Goal: Task Accomplishment & Management: Manage account settings

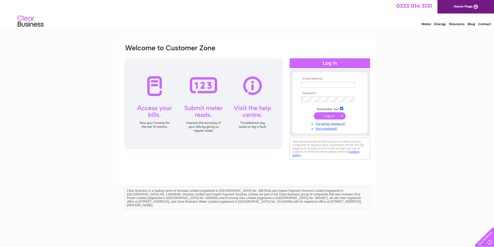
type input "alltyfyrddin@yahoo.co.uk"
click at [330, 116] on input "submit" at bounding box center [330, 115] width 32 height 7
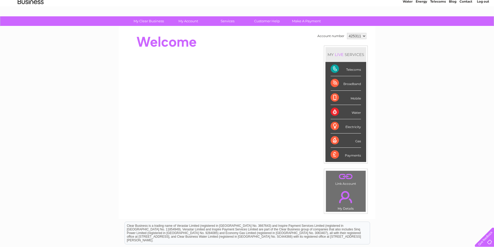
scroll to position [9, 0]
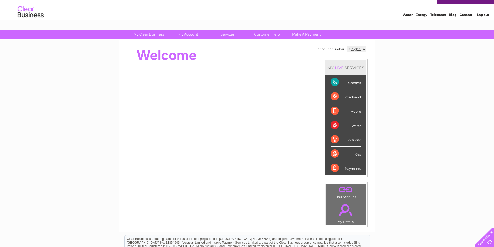
click at [338, 82] on div "Telecoms" at bounding box center [346, 82] width 30 height 14
click at [333, 81] on div "Telecoms" at bounding box center [346, 82] width 30 height 14
click at [351, 83] on div "Telecoms" at bounding box center [346, 82] width 30 height 14
click at [336, 82] on div "Telecoms" at bounding box center [346, 82] width 30 height 14
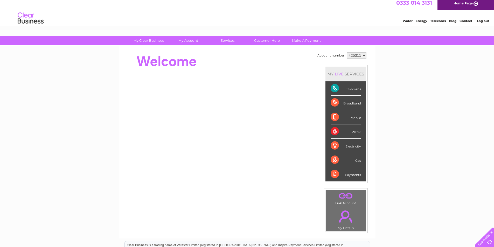
scroll to position [0, 0]
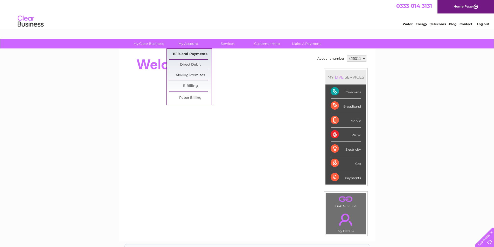
click at [182, 51] on link "Bills and Payments" at bounding box center [190, 54] width 43 height 10
click at [182, 54] on link "Bills and Payments" at bounding box center [190, 54] width 43 height 10
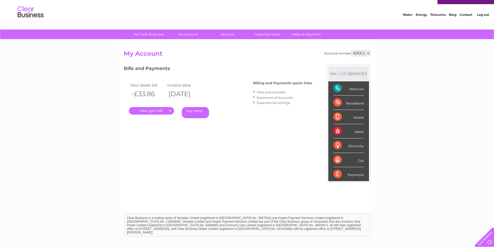
scroll to position [26, 0]
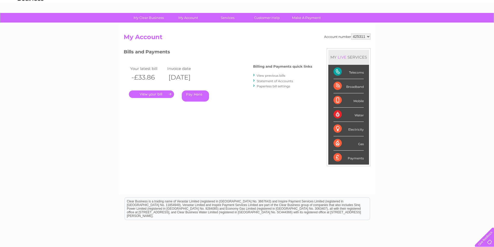
click at [158, 94] on link "." at bounding box center [151, 94] width 45 height 8
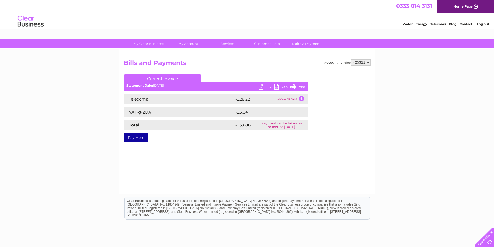
click at [302, 98] on td "Show details" at bounding box center [291, 99] width 32 height 10
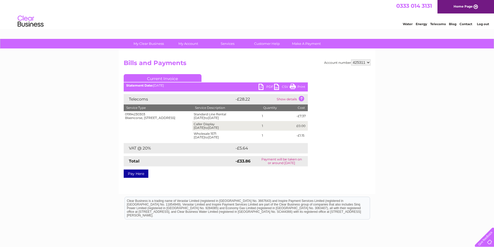
scroll to position [26, 0]
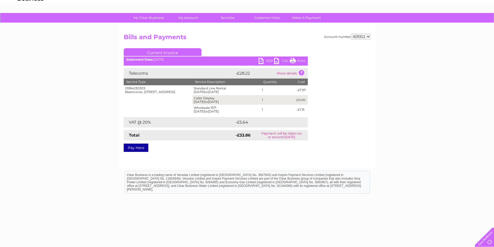
click at [302, 72] on td "Show details" at bounding box center [291, 73] width 32 height 10
click at [288, 72] on td "Show details" at bounding box center [291, 73] width 32 height 10
click at [302, 72] on td "Show details" at bounding box center [291, 73] width 32 height 10
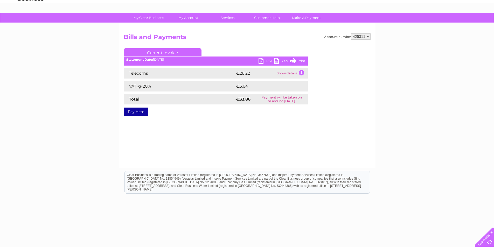
click at [301, 71] on td "Show details" at bounding box center [291, 73] width 32 height 10
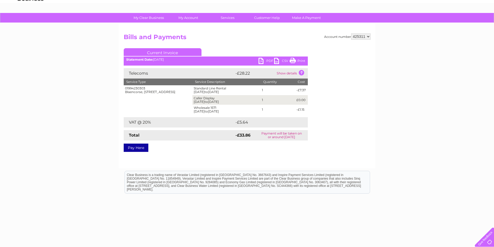
click at [262, 60] on link "PDF" at bounding box center [267, 62] width 16 height 8
